Goal: Task Accomplishment & Management: Manage account settings

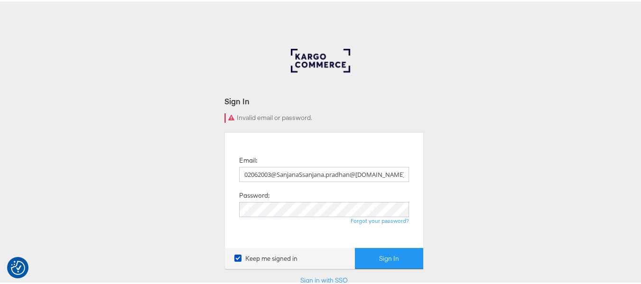
type input "sanjana.pradhan@kargo.com"
click at [355, 247] on button "Sign In" at bounding box center [389, 257] width 68 height 21
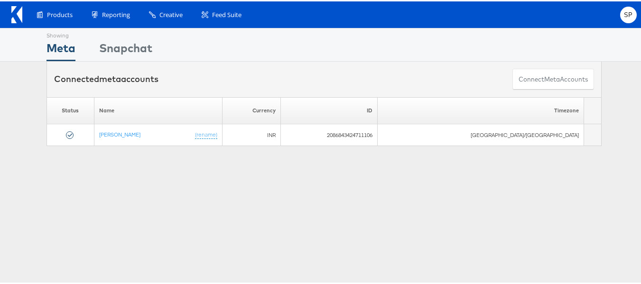
click at [535, 11] on div "Products Product Catalogs Enhance Your Product Catalog, Map Them to Publishers,…" at bounding box center [332, 13] width 610 height 17
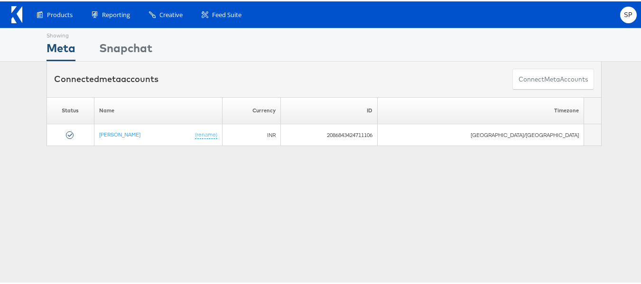
click at [535, 15] on div "Products Product Catalogs Enhance Your Product Catalog, Map Them to Publishers,…" at bounding box center [332, 13] width 610 height 17
click at [111, 56] on div "Snapchat" at bounding box center [125, 48] width 53 height 21
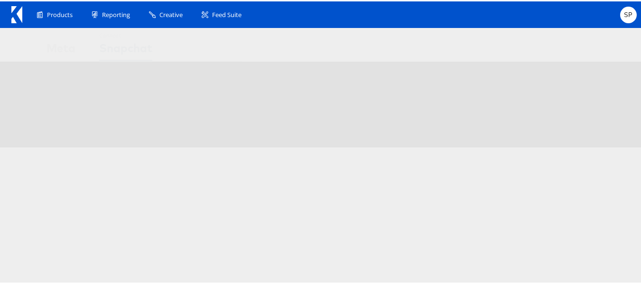
click at [69, 56] on div "Meta" at bounding box center [61, 48] width 29 height 21
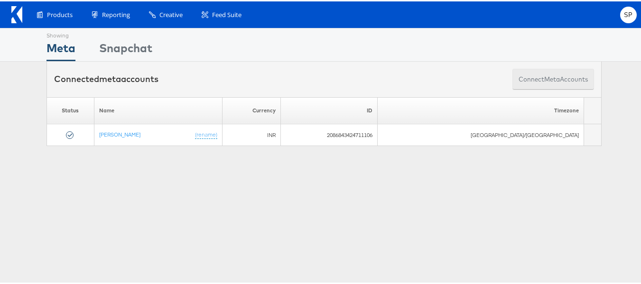
click at [544, 77] on span "meta" at bounding box center [552, 78] width 16 height 9
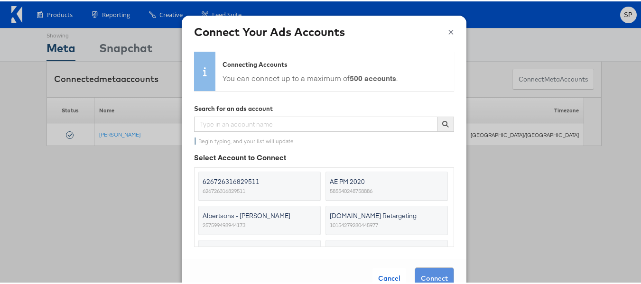
click at [356, 214] on span "[DOMAIN_NAME] Retargeting" at bounding box center [381, 214] width 103 height 9
click at [0, 0] on input "Apartments.com Retargeting 10154279280445977" at bounding box center [0, 0] width 0 height 0
click at [422, 273] on button "Connect" at bounding box center [434, 277] width 39 height 22
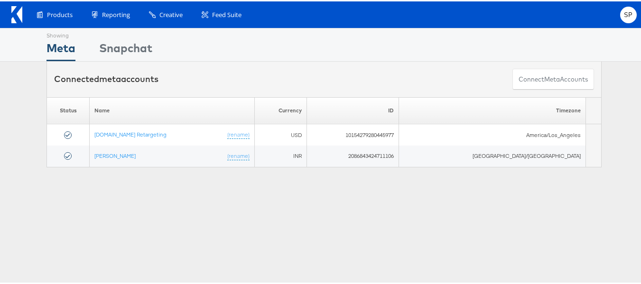
click at [16, 13] on icon at bounding box center [16, 13] width 11 height 17
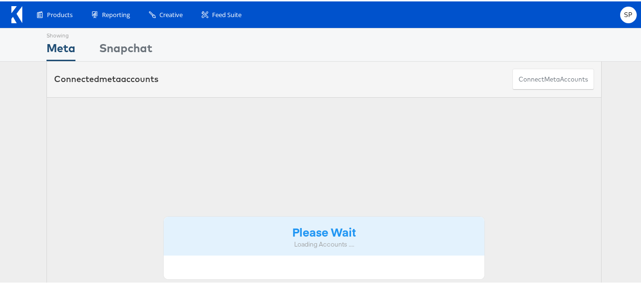
click at [15, 13] on icon at bounding box center [16, 13] width 11 height 17
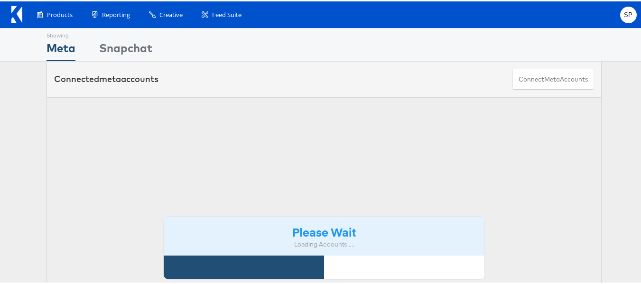
click at [15, 13] on icon at bounding box center [16, 13] width 11 height 17
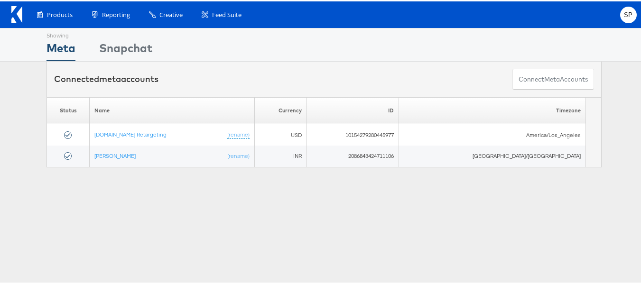
click at [15, 13] on icon at bounding box center [16, 13] width 11 height 17
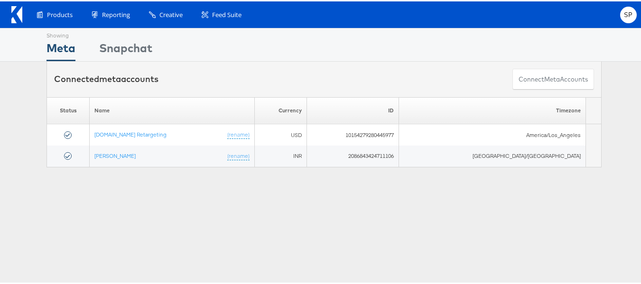
click at [15, 13] on icon at bounding box center [16, 13] width 11 height 17
click at [625, 17] on div "SP" at bounding box center [628, 13] width 17 height 17
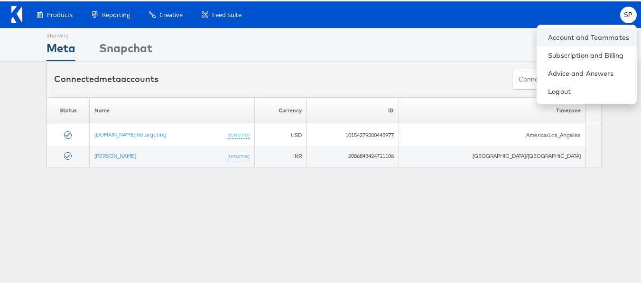
click at [581, 40] on link "Account and Teammates" at bounding box center [588, 35] width 81 height 9
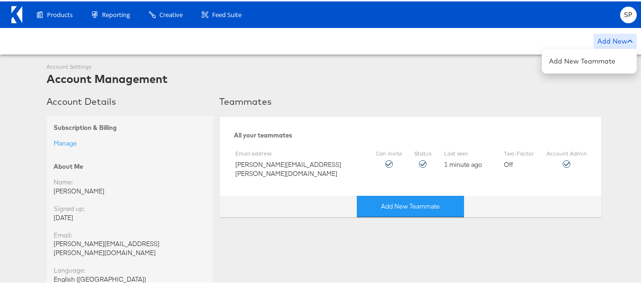
click at [594, 36] on div "Add New" at bounding box center [615, 39] width 43 height 15
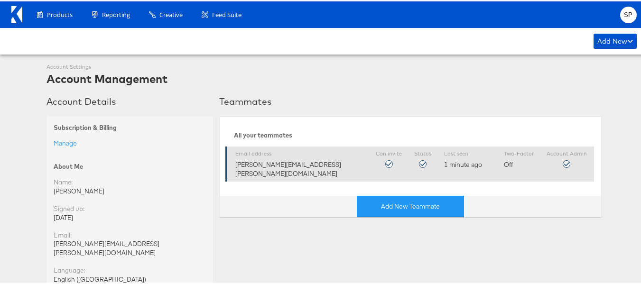
click at [460, 166] on div "Last seen 1 minute ago" at bounding box center [467, 158] width 47 height 19
click at [559, 160] on div "Account Admin" at bounding box center [567, 158] width 40 height 18
click at [563, 162] on icon at bounding box center [567, 163] width 8 height 8
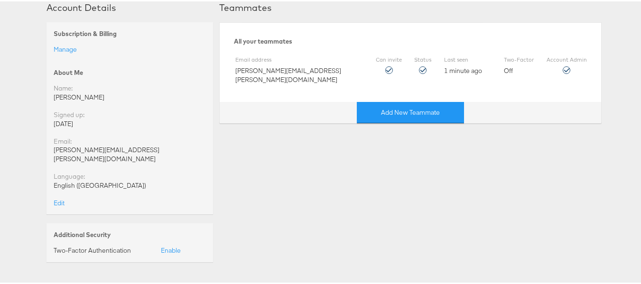
scroll to position [95, 0]
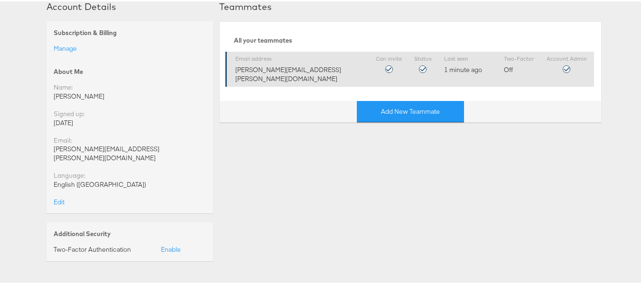
click at [385, 67] on icon at bounding box center [389, 68] width 8 height 8
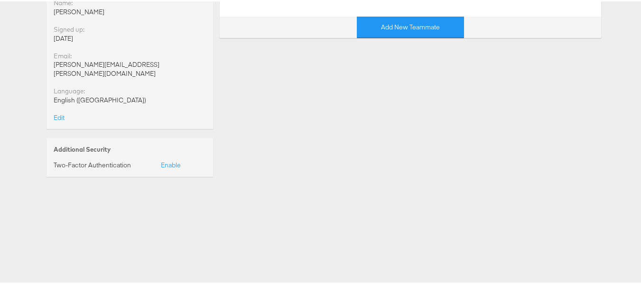
scroll to position [190, 0]
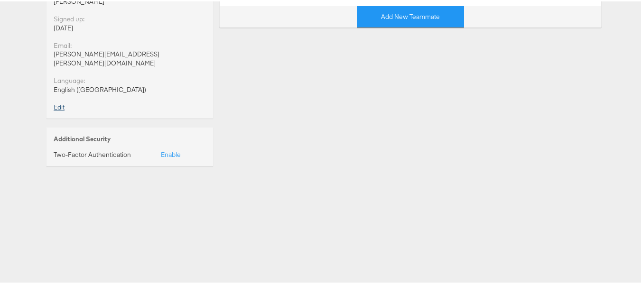
click at [54, 102] on link "Edit" at bounding box center [59, 106] width 11 height 9
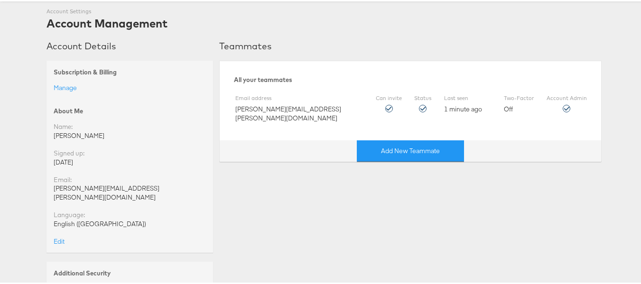
scroll to position [47, 0]
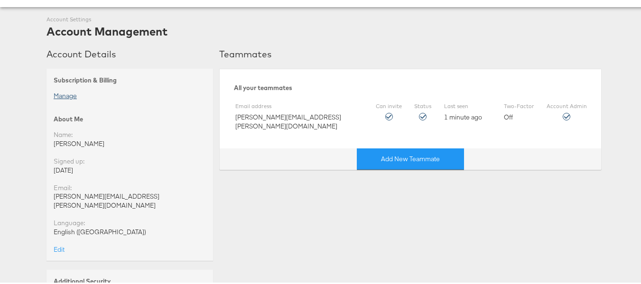
click at [71, 94] on link "Manage" at bounding box center [65, 94] width 23 height 9
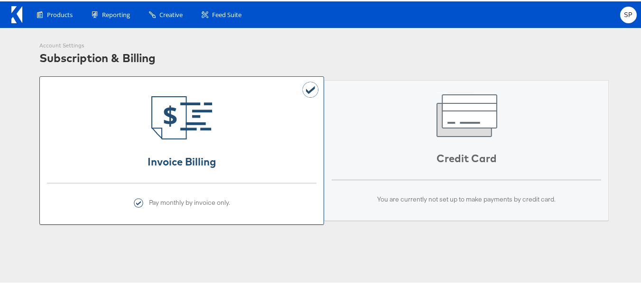
click at [18, 11] on icon at bounding box center [20, 13] width 6 height 17
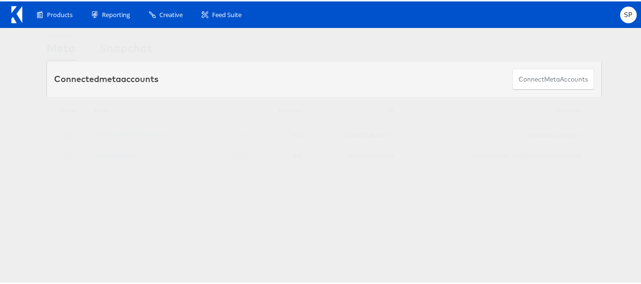
drag, startPoint x: 560, startPoint y: 14, endPoint x: 590, endPoint y: 7, distance: 30.7
click at [585, 7] on div "Products Product Catalogs Enhance Your Product Catalog, Map Them to Publishers,…" at bounding box center [332, 13] width 610 height 17
click at [620, 8] on div "SP" at bounding box center [628, 13] width 17 height 17
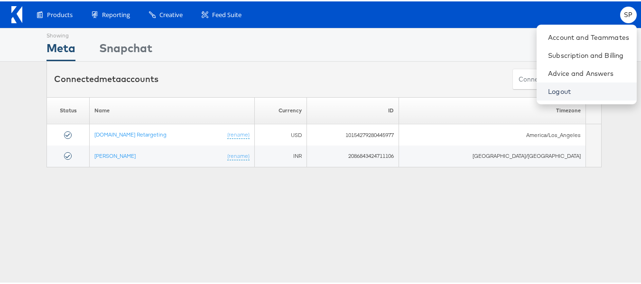
click at [556, 86] on link "Logout" at bounding box center [588, 89] width 81 height 9
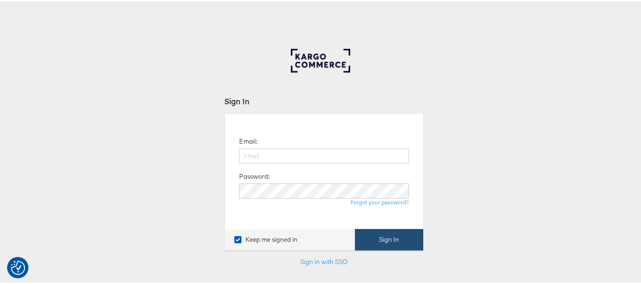
type input "sanjana.pradhan@kargo.com"
click at [384, 245] on button "Sign In" at bounding box center [389, 238] width 68 height 21
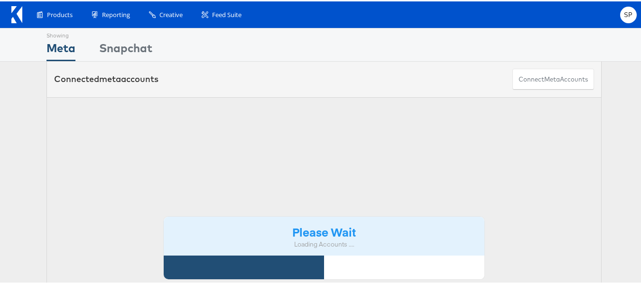
click at [628, 10] on div "SP" at bounding box center [628, 13] width 17 height 17
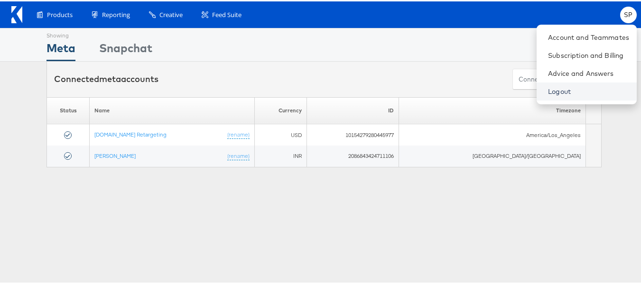
click at [557, 86] on link "Logout" at bounding box center [588, 89] width 81 height 9
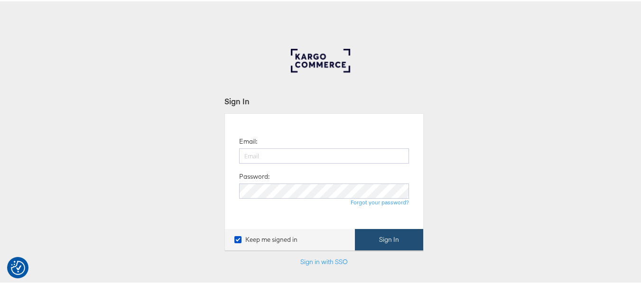
type input "sanjana.pradhan@kargo.com"
click at [373, 237] on button "Sign In" at bounding box center [389, 238] width 68 height 21
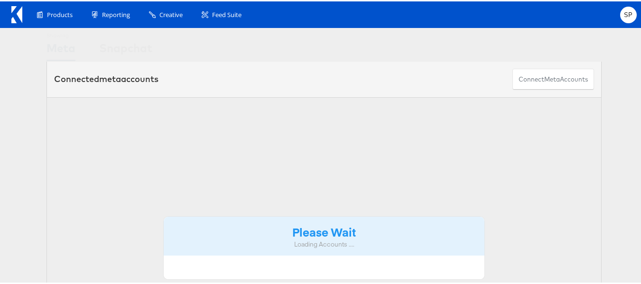
click at [616, 12] on ul "SP Account and Teammates Subscription and Billing Advice and Answers Logout" at bounding box center [626, 13] width 21 height 17
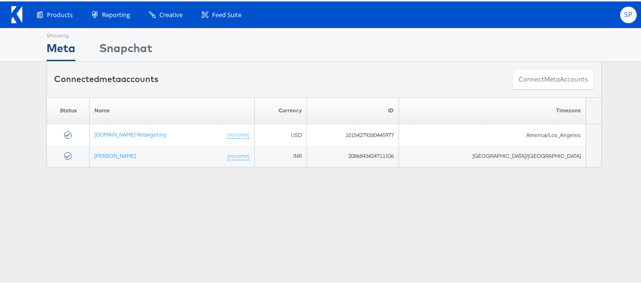
click at [620, 13] on div "SP" at bounding box center [628, 13] width 17 height 17
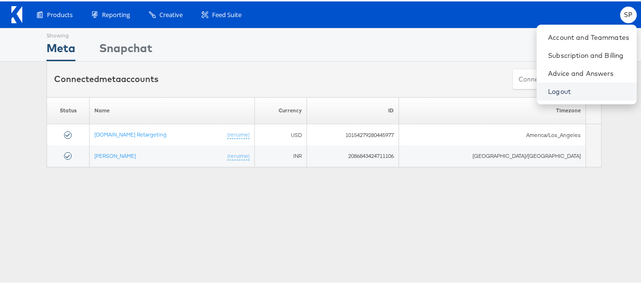
click at [566, 86] on link "Logout" at bounding box center [588, 89] width 81 height 9
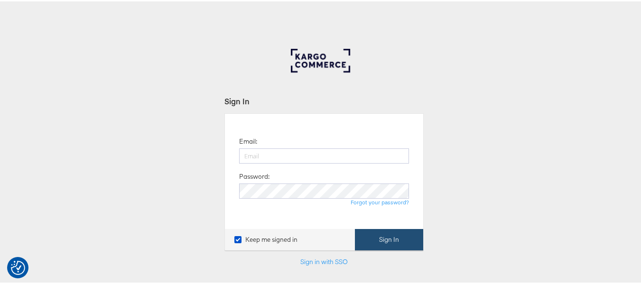
type input "[PERSON_NAME][EMAIL_ADDRESS][PERSON_NAME][DOMAIN_NAME]"
click at [382, 238] on button "Sign In" at bounding box center [389, 238] width 68 height 21
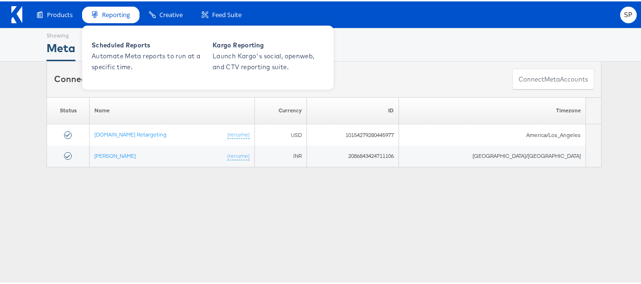
click at [128, 14] on span "Reporting" at bounding box center [116, 13] width 28 height 9
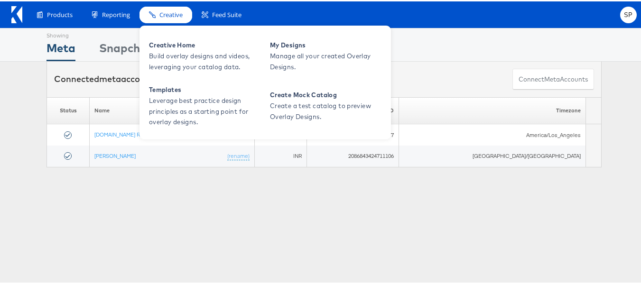
click at [162, 14] on span "Creative" at bounding box center [170, 13] width 23 height 9
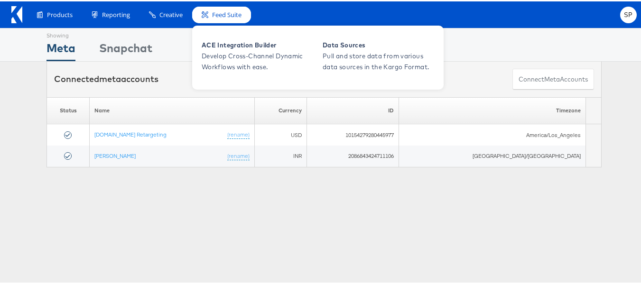
click at [205, 13] on icon at bounding box center [205, 13] width 7 height 7
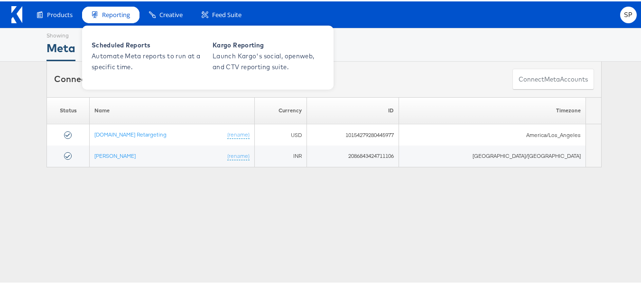
click at [86, 18] on div "Reporting" at bounding box center [110, 13] width 57 height 17
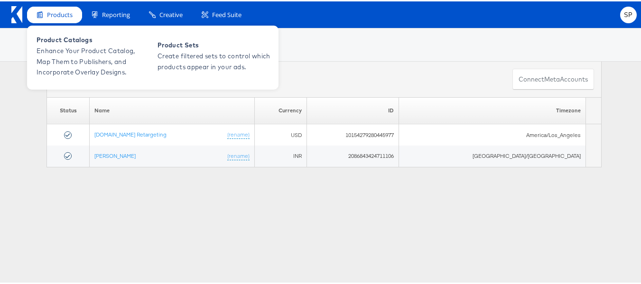
click at [65, 16] on span "Products" at bounding box center [60, 13] width 26 height 9
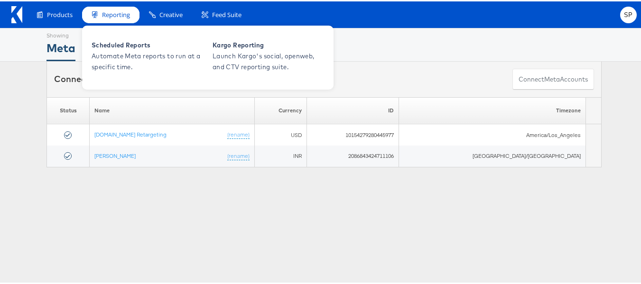
click at [107, 20] on div "Reporting" at bounding box center [110, 13] width 57 height 17
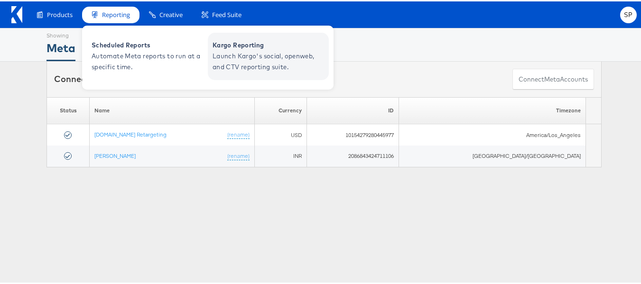
click at [229, 47] on span "Kargo Reporting" at bounding box center [270, 43] width 114 height 11
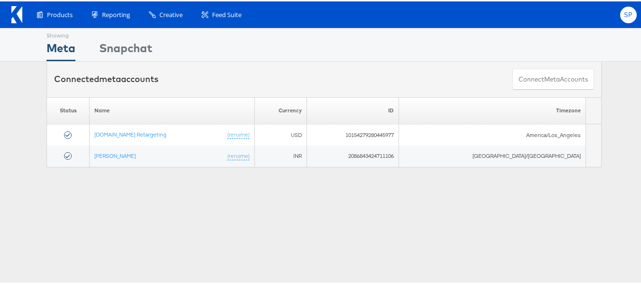
click at [621, 7] on div "SP" at bounding box center [628, 13] width 17 height 17
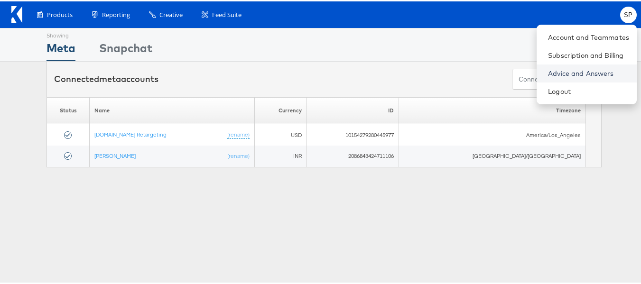
click at [566, 72] on link "Advice and Answers" at bounding box center [588, 71] width 81 height 9
click at [501, 12] on div "Products Product Catalogs Enhance Your Product Catalog, Map Them to Publishers,…" at bounding box center [332, 13] width 610 height 17
